Goal: Task Accomplishment & Management: Manage account settings

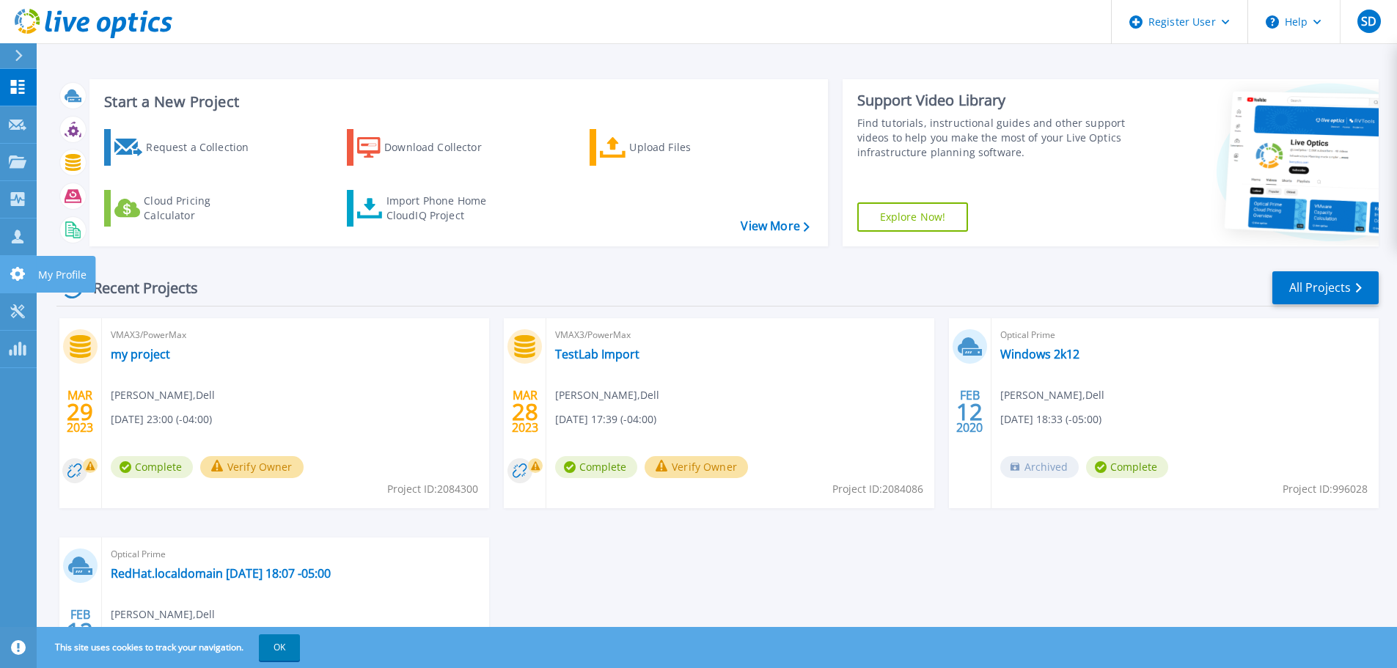
click at [15, 271] on icon at bounding box center [17, 274] width 15 height 14
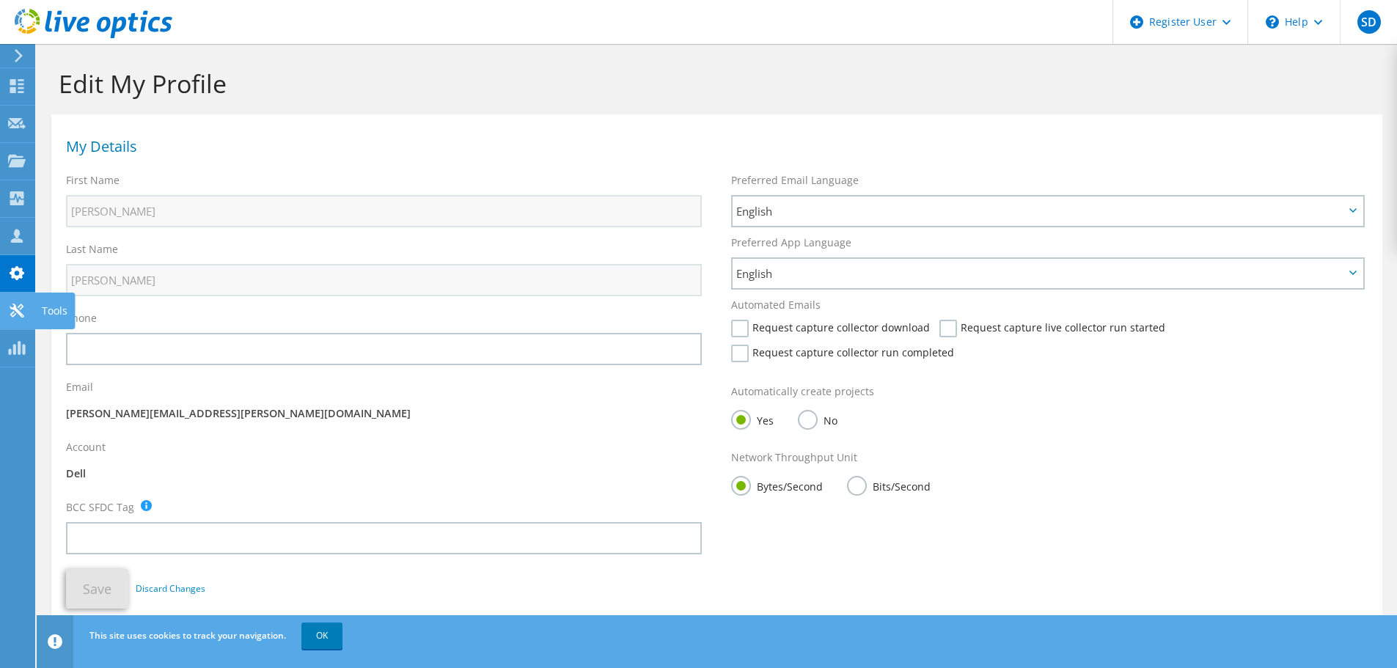
click at [9, 313] on icon at bounding box center [17, 311] width 18 height 14
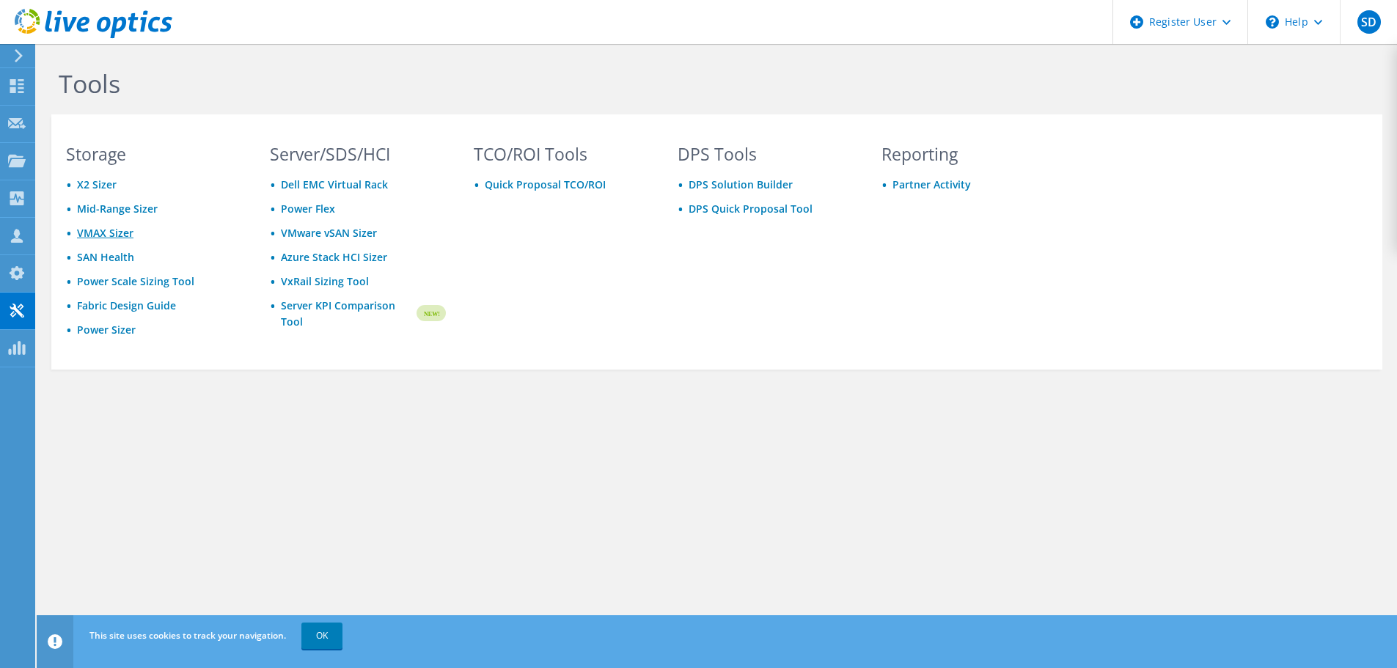
click at [109, 229] on link "VMAX Sizer" at bounding box center [105, 233] width 56 height 14
click at [20, 197] on icon at bounding box center [17, 198] width 18 height 14
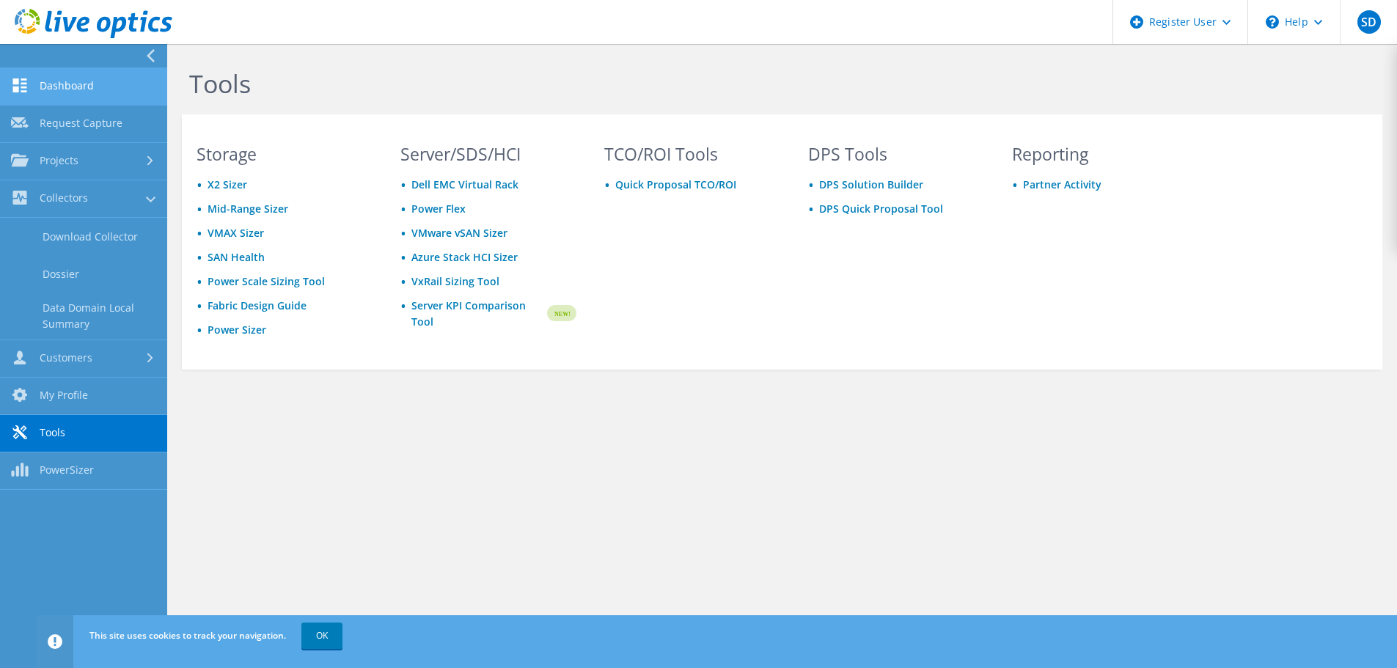
click at [94, 89] on link "Dashboard" at bounding box center [83, 86] width 167 height 37
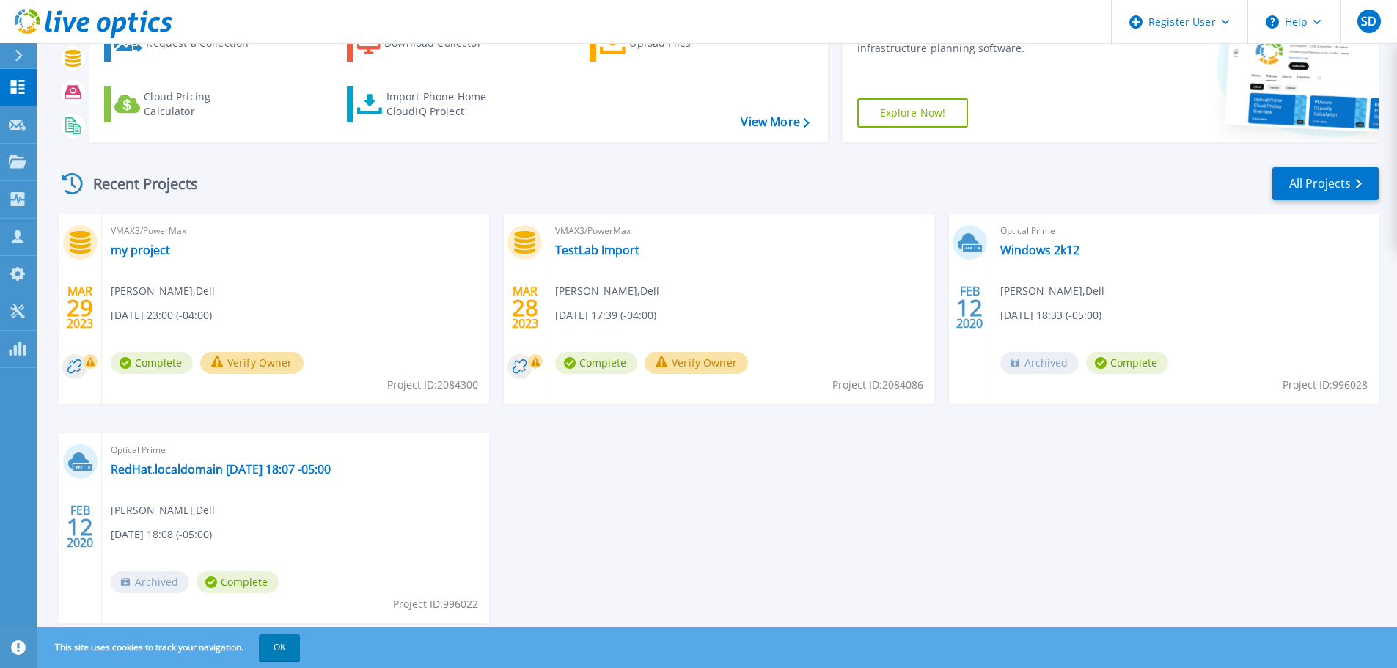
scroll to position [145, 0]
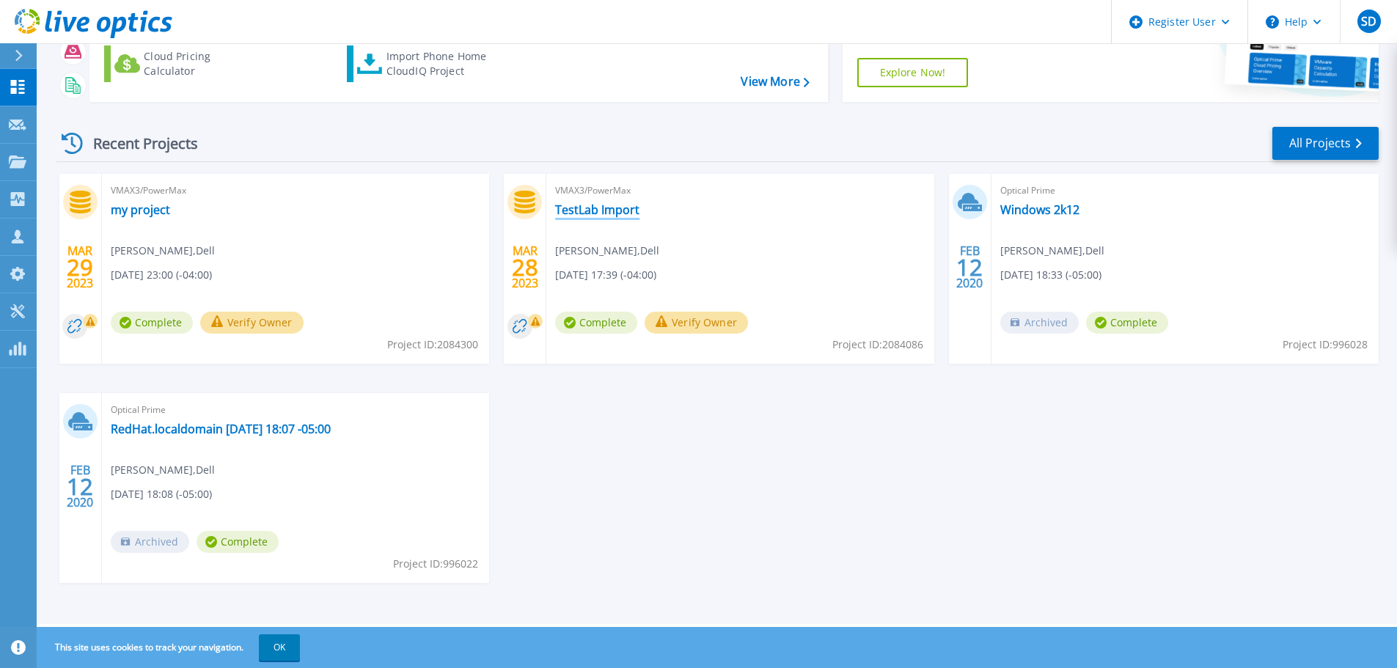
click at [598, 211] on link "TestLab Import" at bounding box center [597, 209] width 84 height 15
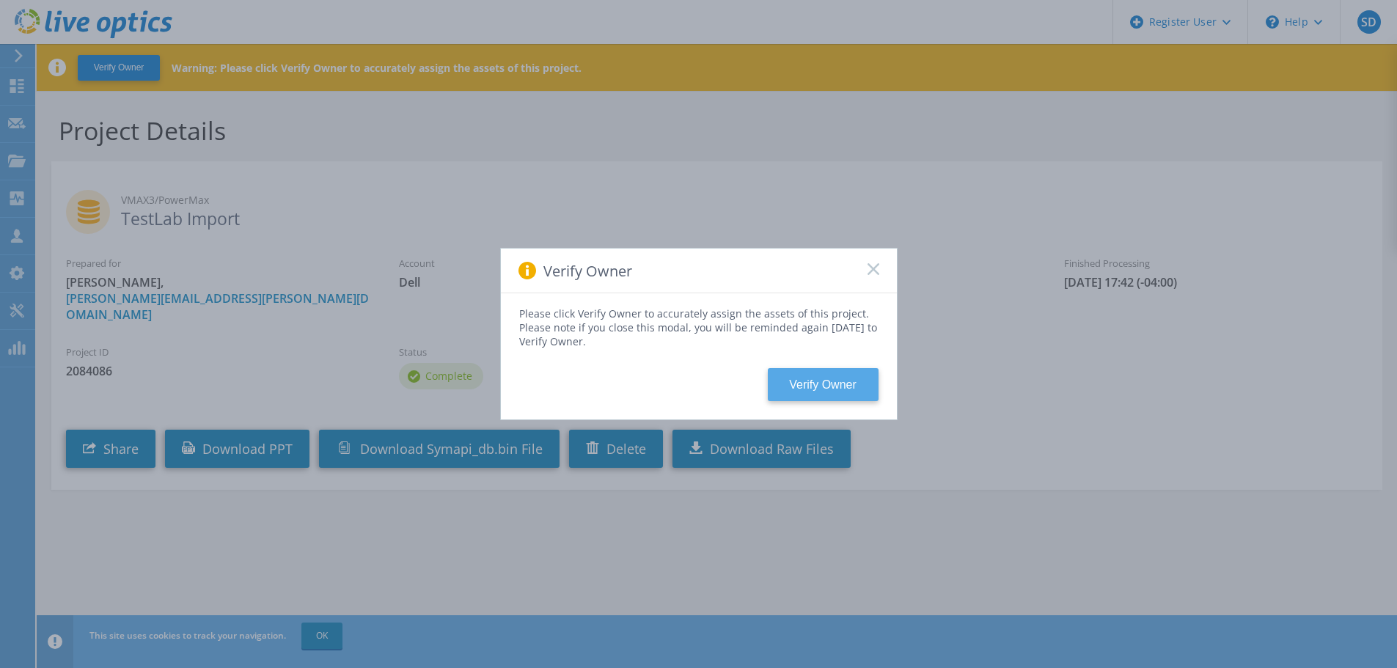
click at [801, 391] on button "Verify Owner" at bounding box center [823, 384] width 111 height 33
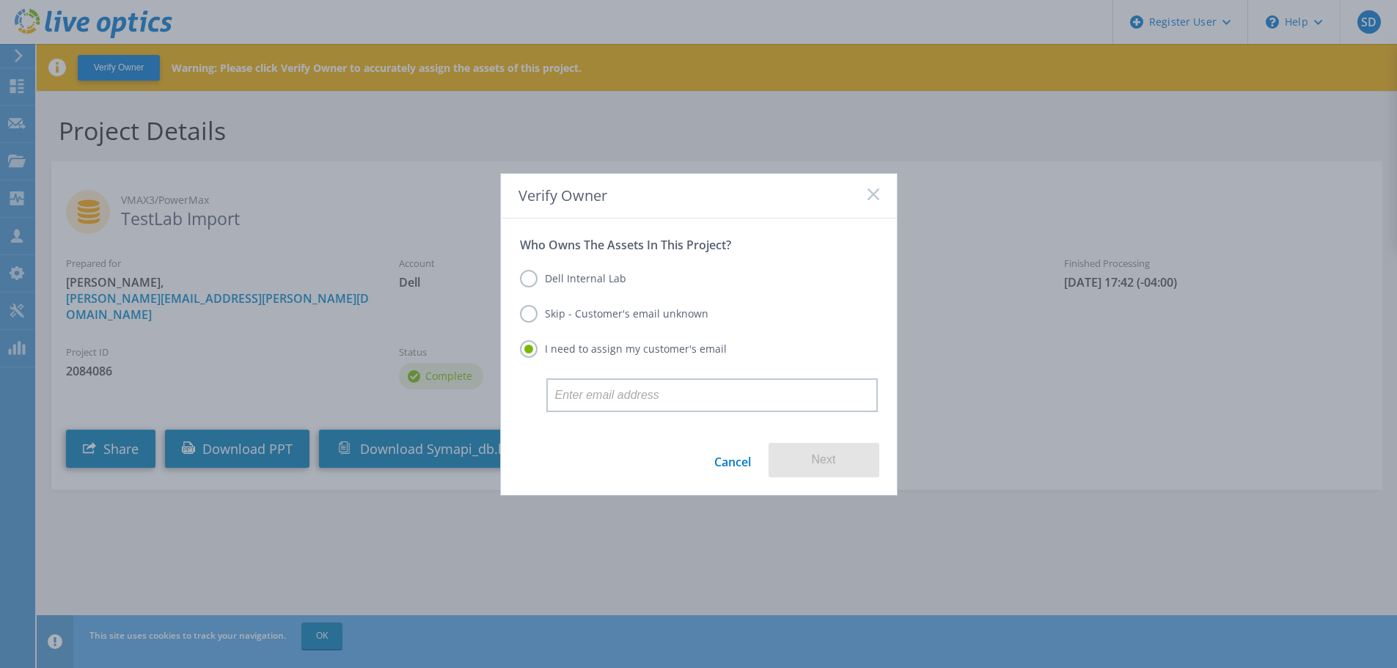
click at [591, 275] on label "Dell Internal Lab" at bounding box center [573, 279] width 106 height 18
click at [0, 0] on input "Dell Internal Lab" at bounding box center [0, 0] width 0 height 0
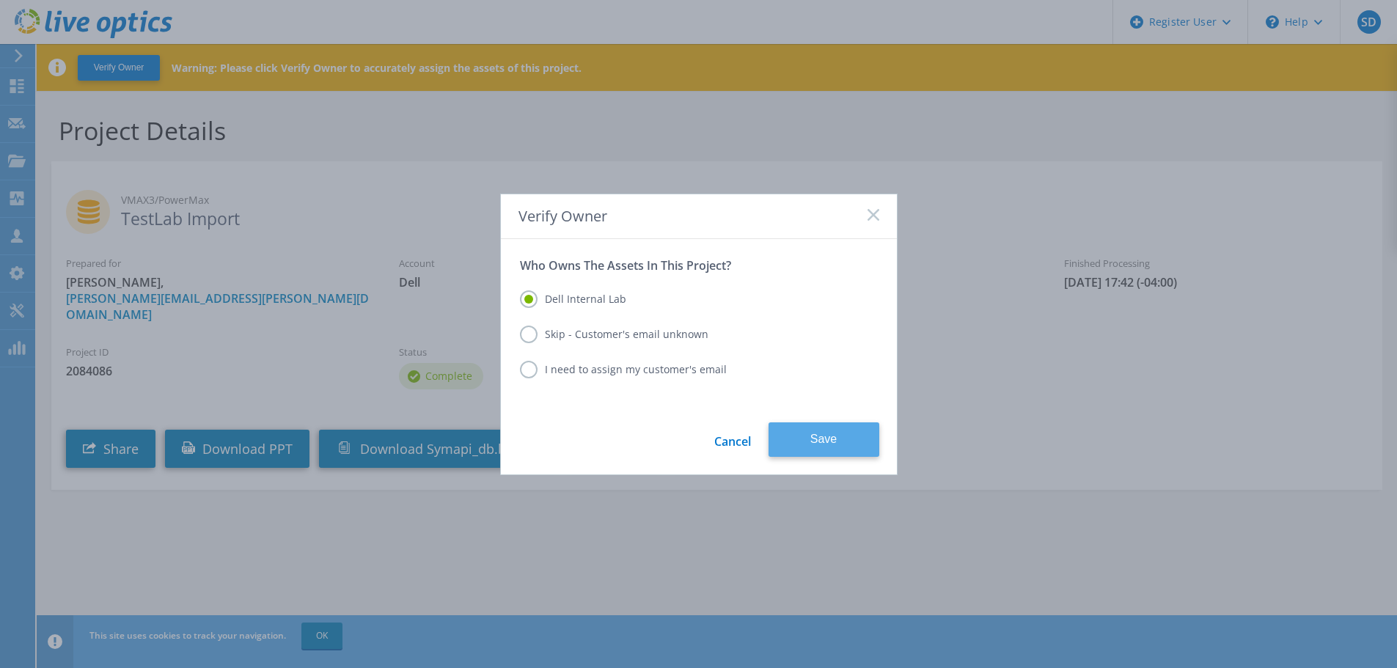
click at [808, 440] on button "Save" at bounding box center [824, 440] width 111 height 34
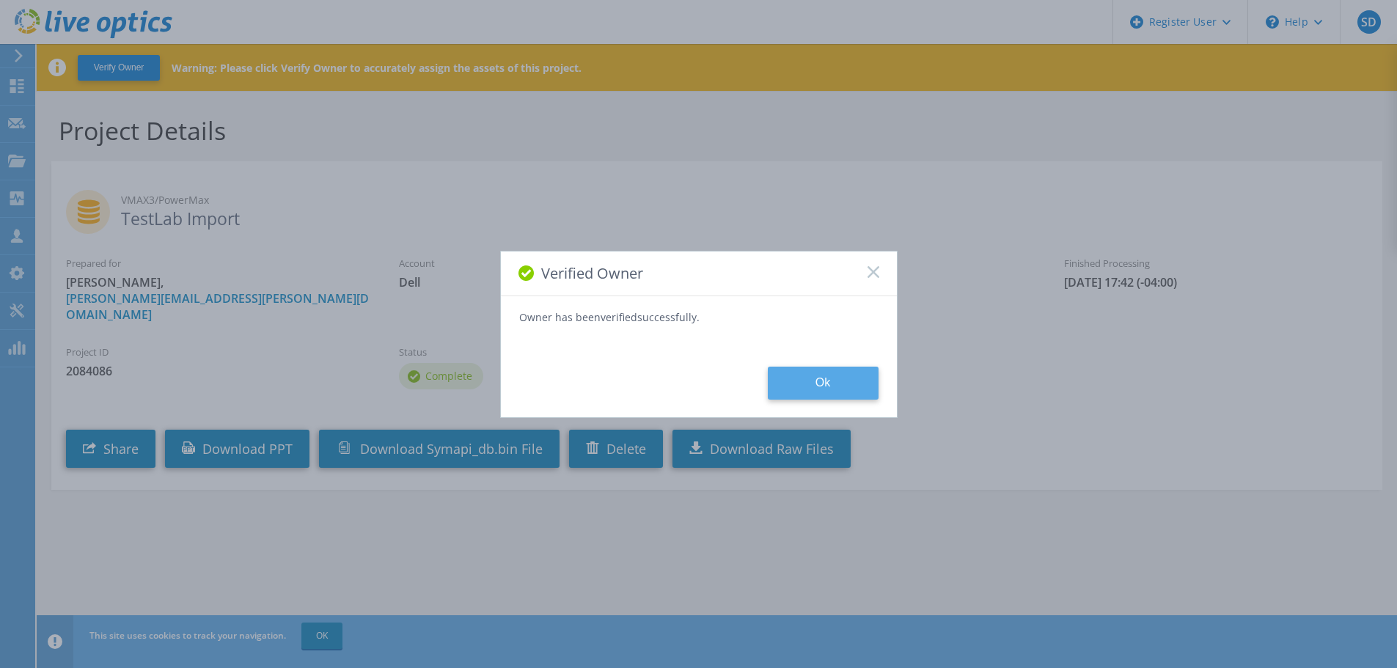
click at [792, 390] on button "Ok" at bounding box center [823, 383] width 111 height 33
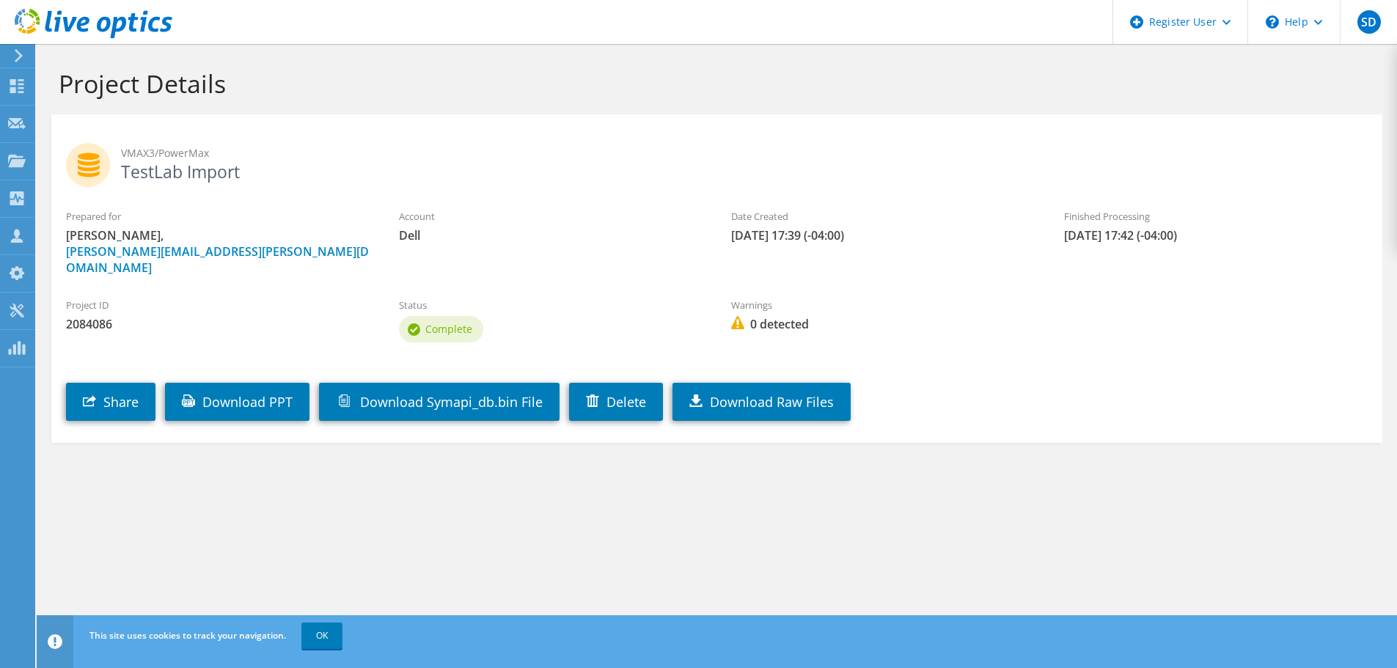
click at [233, 519] on div "Project Details VMAX3/PowerMax TestLab Import Prepared for Scott Dugan, Scott.D…" at bounding box center [717, 356] width 1361 height 624
click at [532, 466] on section "Project Details VMAX3/PowerMax TestLab Import Prepared for Scott Dugan, Scott.D…" at bounding box center [717, 287] width 1361 height 487
